Goal: Task Accomplishment & Management: Complete application form

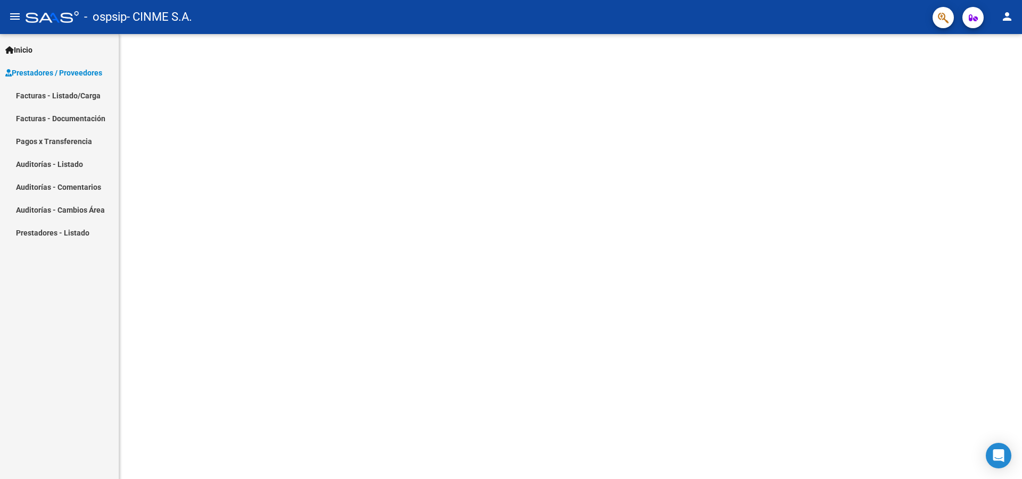
click at [35, 72] on span "Prestadores / Proveedores" at bounding box center [53, 73] width 97 height 12
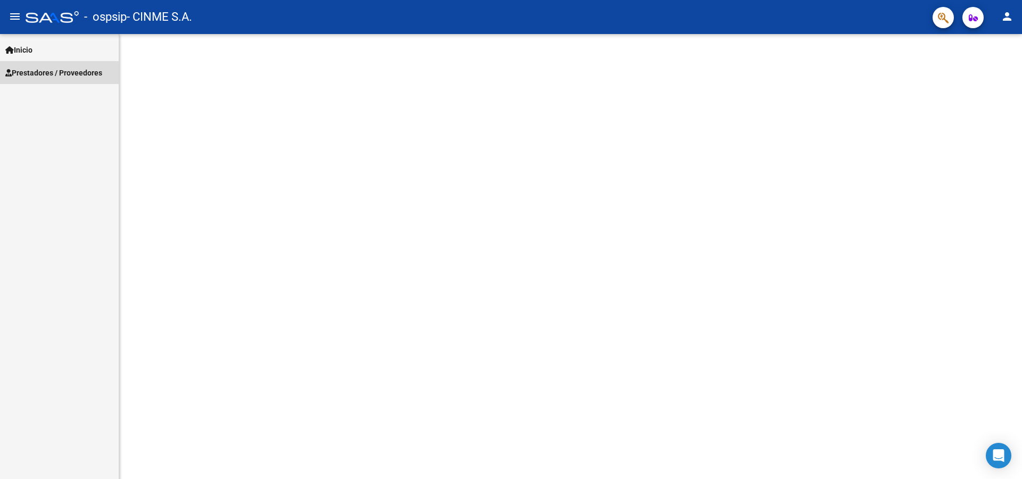
click at [35, 72] on span "Prestadores / Proveedores" at bounding box center [53, 73] width 97 height 12
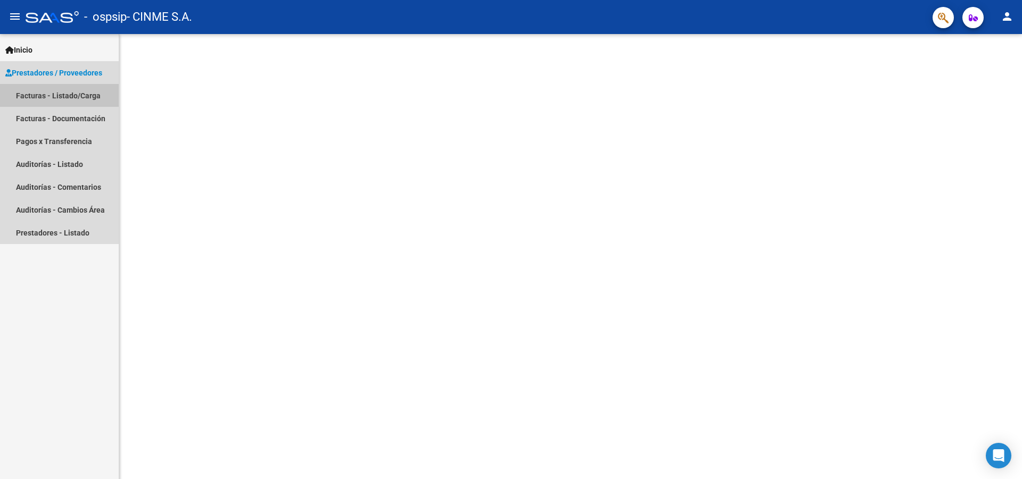
click at [34, 94] on link "Facturas - Listado/Carga" at bounding box center [59, 95] width 119 height 23
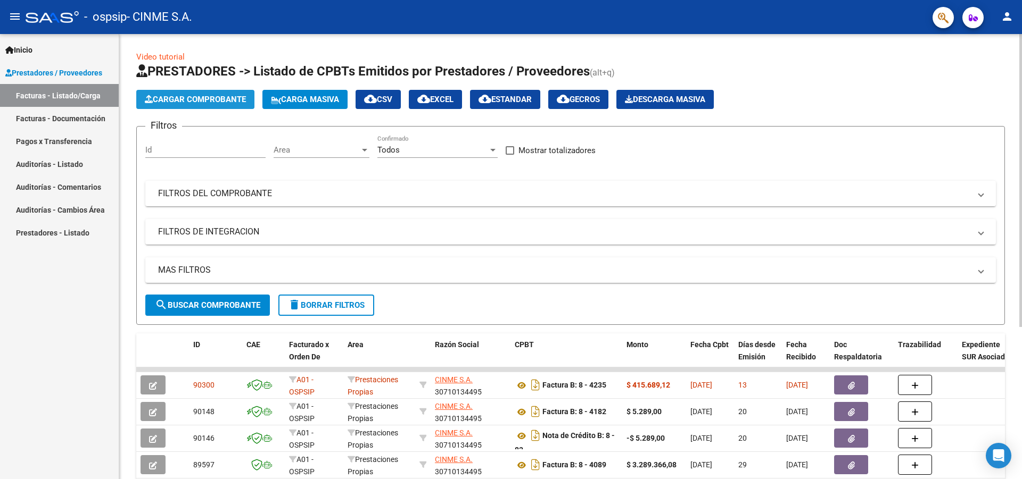
click at [200, 94] on button "Cargar Comprobante" at bounding box center [195, 99] width 118 height 19
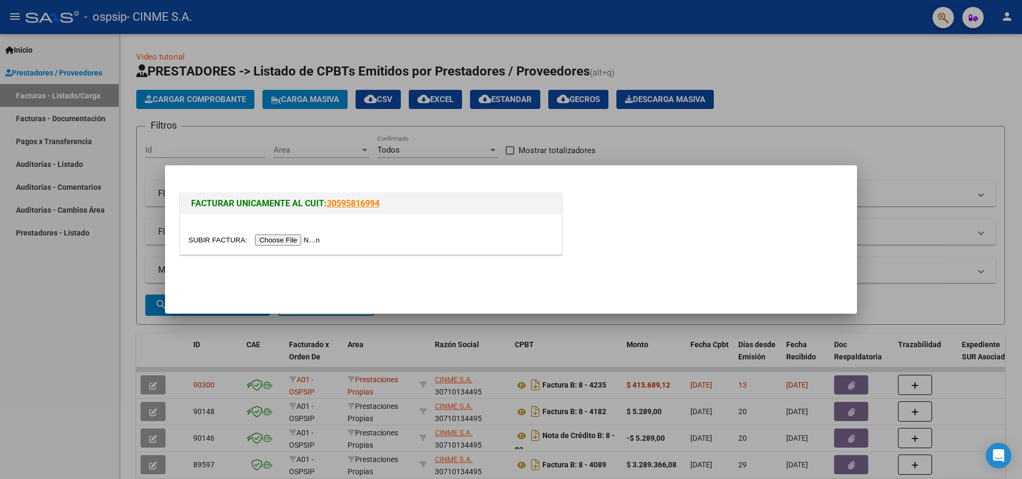
click at [276, 242] on input "file" at bounding box center [255, 240] width 135 height 11
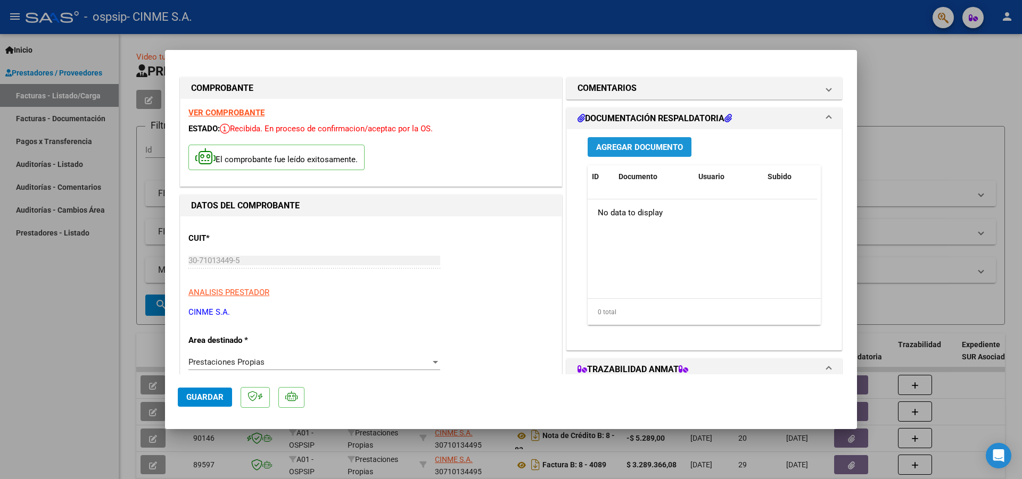
click at [631, 147] on span "Agregar Documento" at bounding box center [639, 148] width 87 height 10
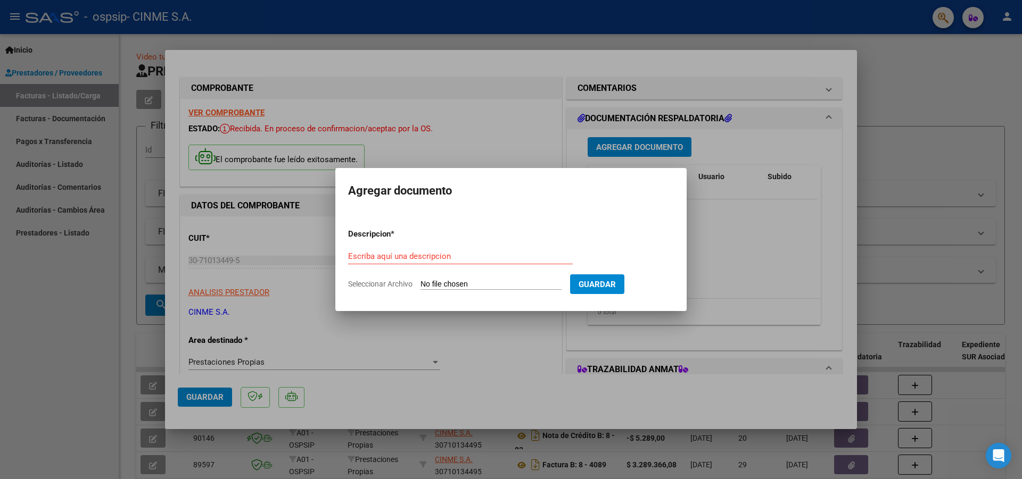
click at [378, 286] on span "Seleccionar Archivo" at bounding box center [380, 284] width 64 height 9
click at [420, 286] on input "Seleccionar Archivo" at bounding box center [490, 285] width 141 height 10
type input "C:\fakepath\OSPSIP [DATE].pdf"
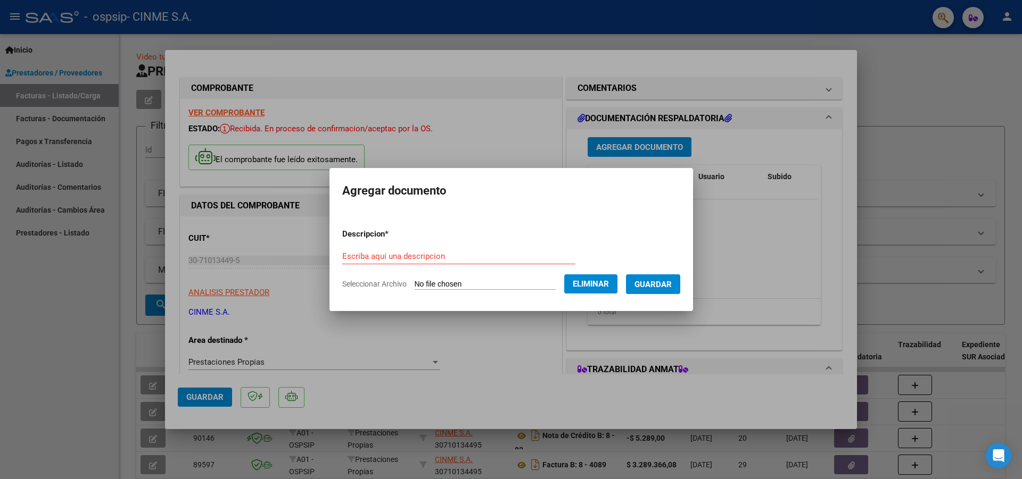
click at [354, 284] on span "Seleccionar Archivo" at bounding box center [374, 284] width 64 height 9
click at [355, 255] on input "Escriba aquí una descripcion" at bounding box center [458, 257] width 233 height 10
type input "FC"
click at [667, 282] on span "Guardar" at bounding box center [652, 285] width 37 height 10
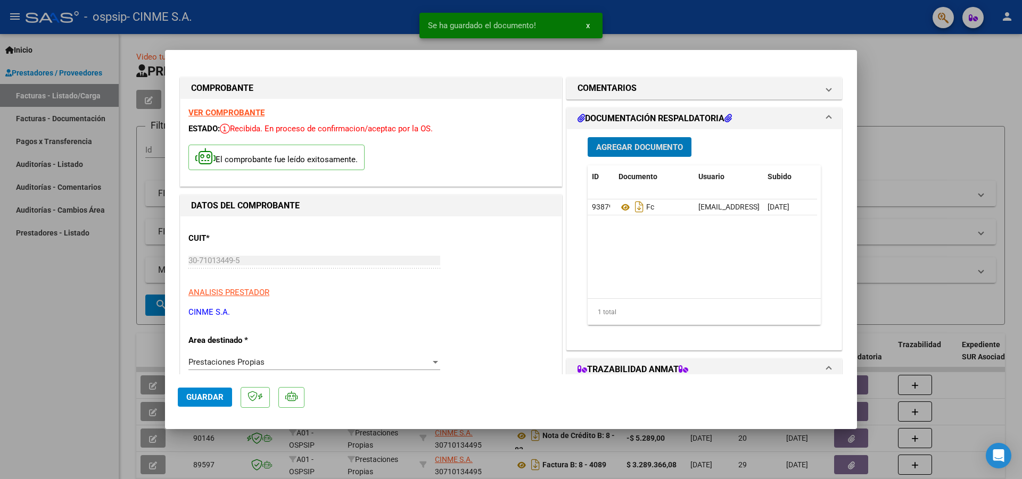
click at [617, 145] on span "Agregar Documento" at bounding box center [639, 148] width 87 height 10
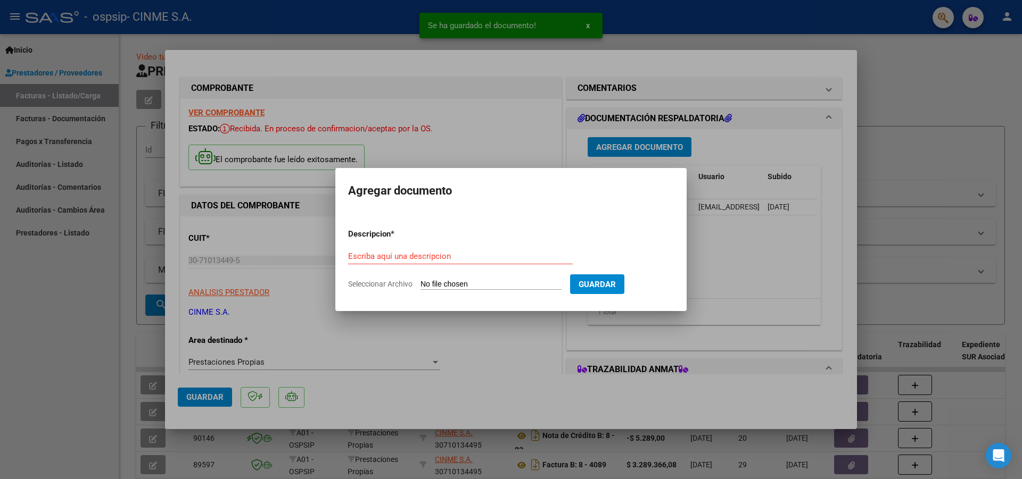
click at [379, 285] on span "Seleccionar Archivo" at bounding box center [380, 284] width 64 height 9
click at [420, 285] on input "Seleccionar Archivo" at bounding box center [490, 285] width 141 height 10
type input "C:\fakepath\Ospsip [DATE].pdf"
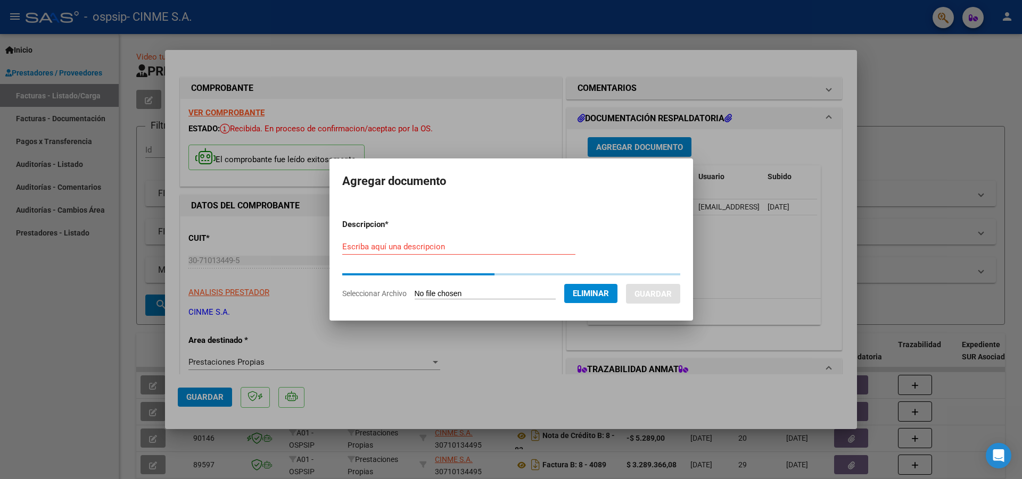
click at [347, 246] on input "Escriba aquí una descripcion" at bounding box center [458, 247] width 233 height 10
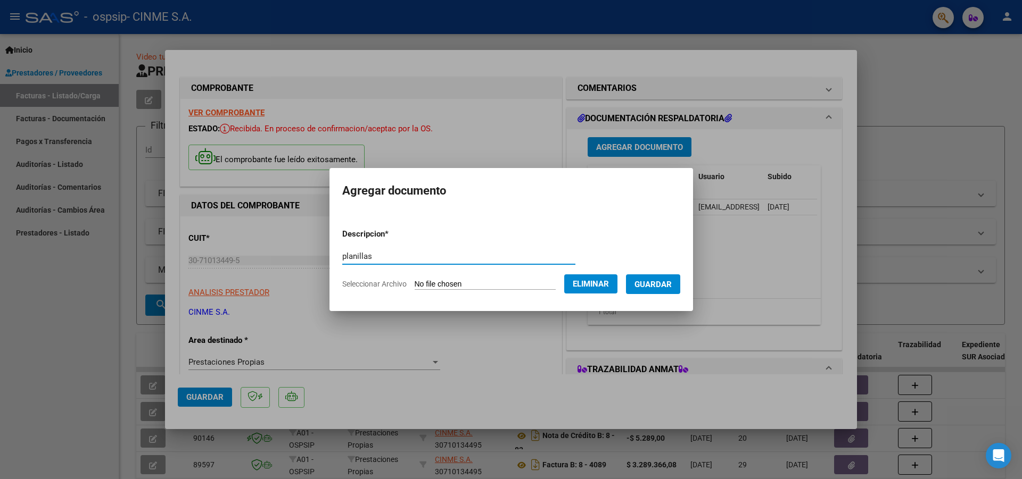
type input "planillas"
click at [657, 282] on span "Guardar" at bounding box center [652, 285] width 37 height 10
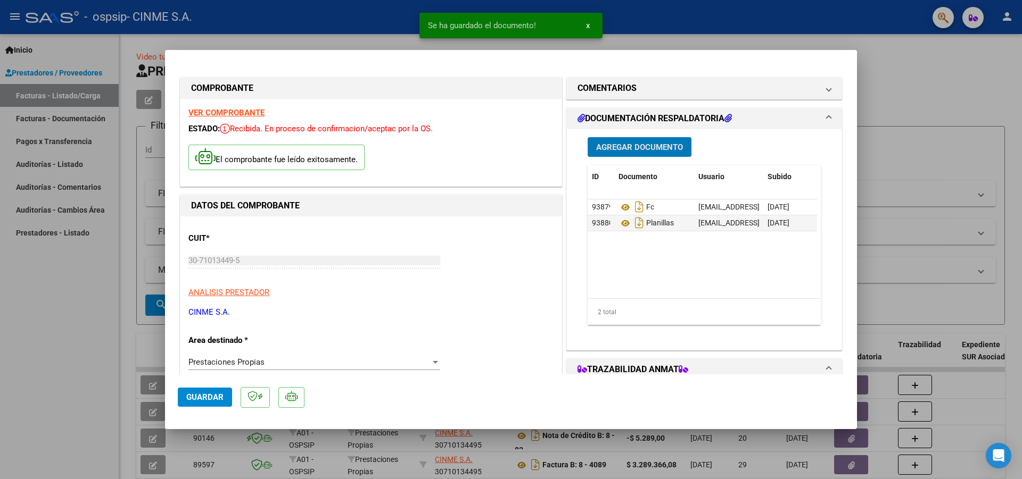
click at [629, 151] on span "Agregar Documento" at bounding box center [639, 148] width 87 height 10
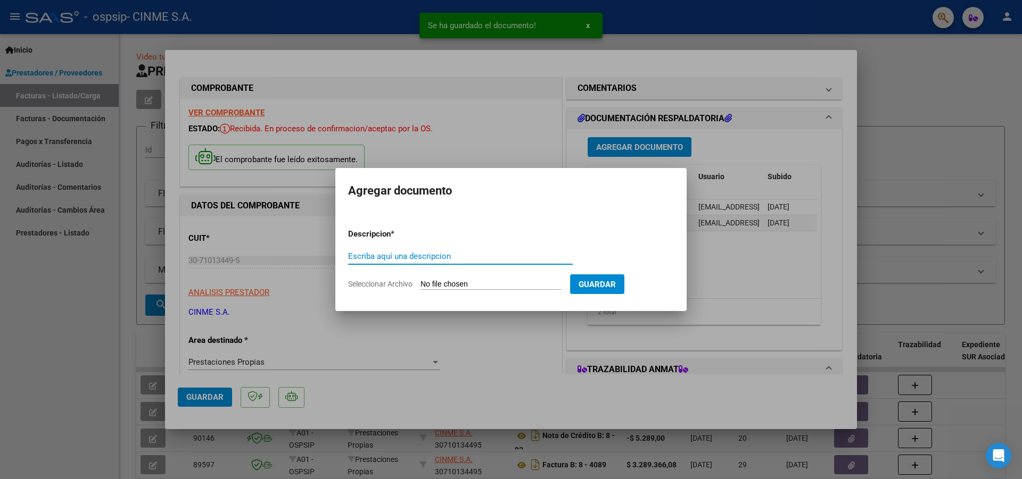
click at [375, 285] on span "Seleccionar Archivo" at bounding box center [380, 284] width 64 height 9
click at [420, 285] on input "Seleccionar Archivo" at bounding box center [490, 285] width 141 height 10
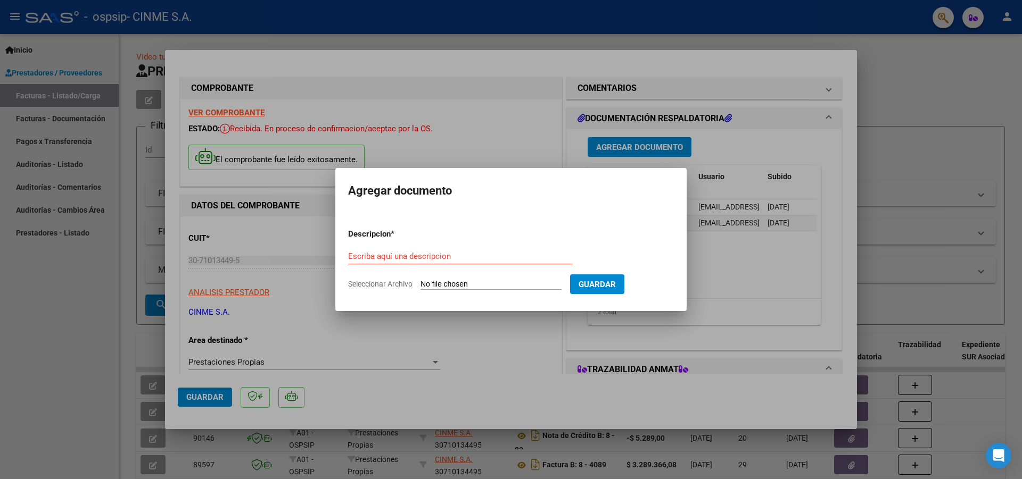
type input "C:\fakepath\ospsip adjuntos [DATE].pdf"
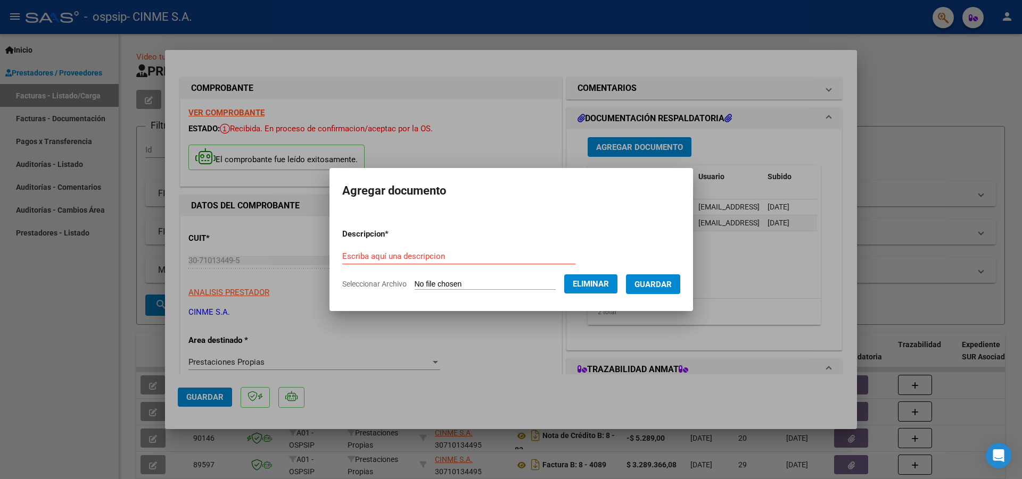
click at [349, 245] on form "Descripcion * Escriba aquí una descripcion Seleccionar Archivo Eliminar Guardar" at bounding box center [511, 259] width 338 height 78
click at [343, 255] on input "Escriba aquí una descripcion" at bounding box center [458, 257] width 233 height 10
type input "documentos"
click at [656, 286] on span "Guardar" at bounding box center [652, 285] width 37 height 10
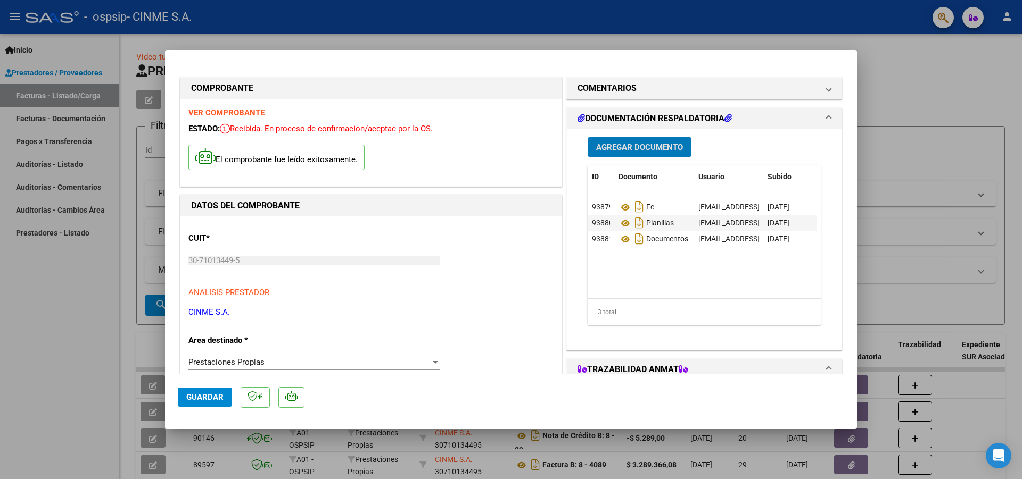
click at [203, 400] on span "Guardar" at bounding box center [204, 398] width 37 height 10
click at [892, 68] on div at bounding box center [511, 239] width 1022 height 479
type input "$ 0,00"
